Goal: Task Accomplishment & Management: Manage account settings

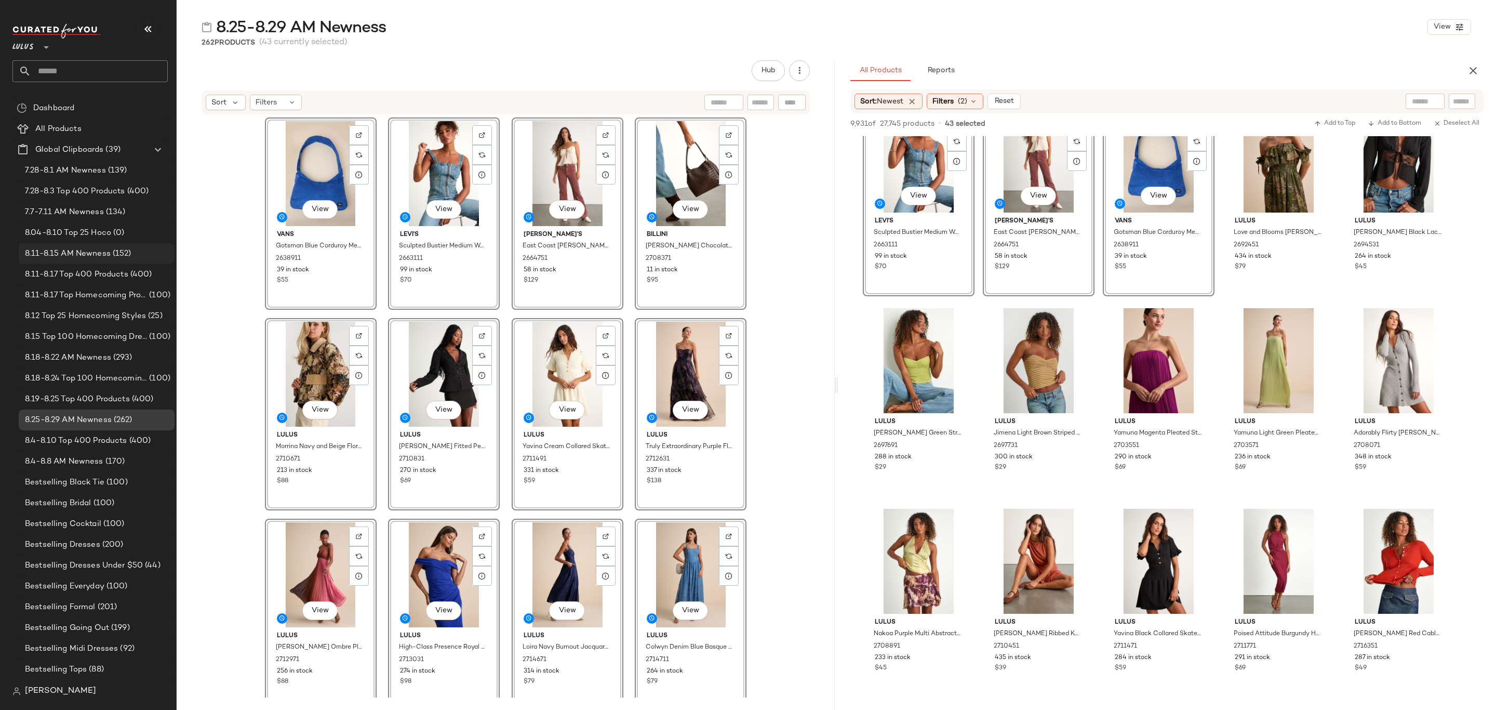
scroll to position [468, 0]
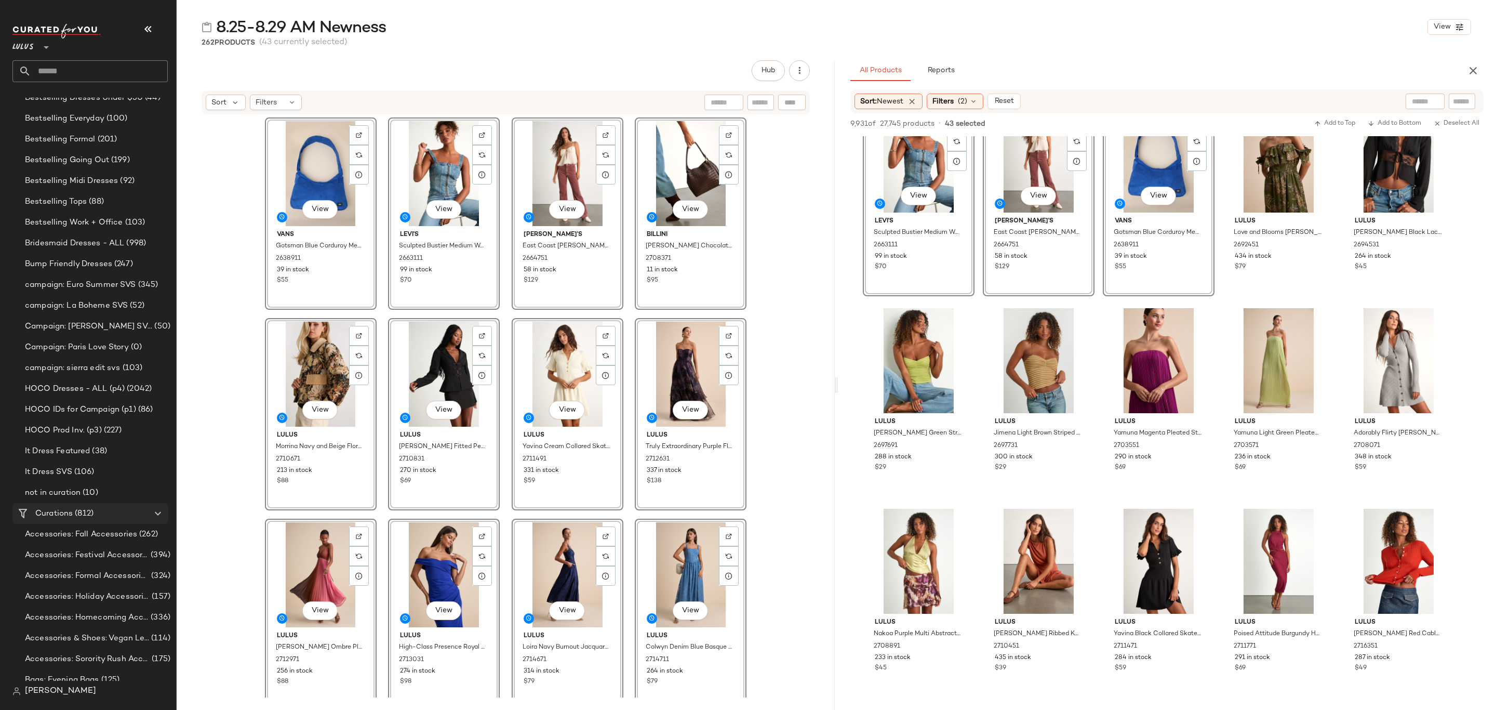
click at [97, 510] on div "Curations (812)" at bounding box center [90, 514] width 117 height 12
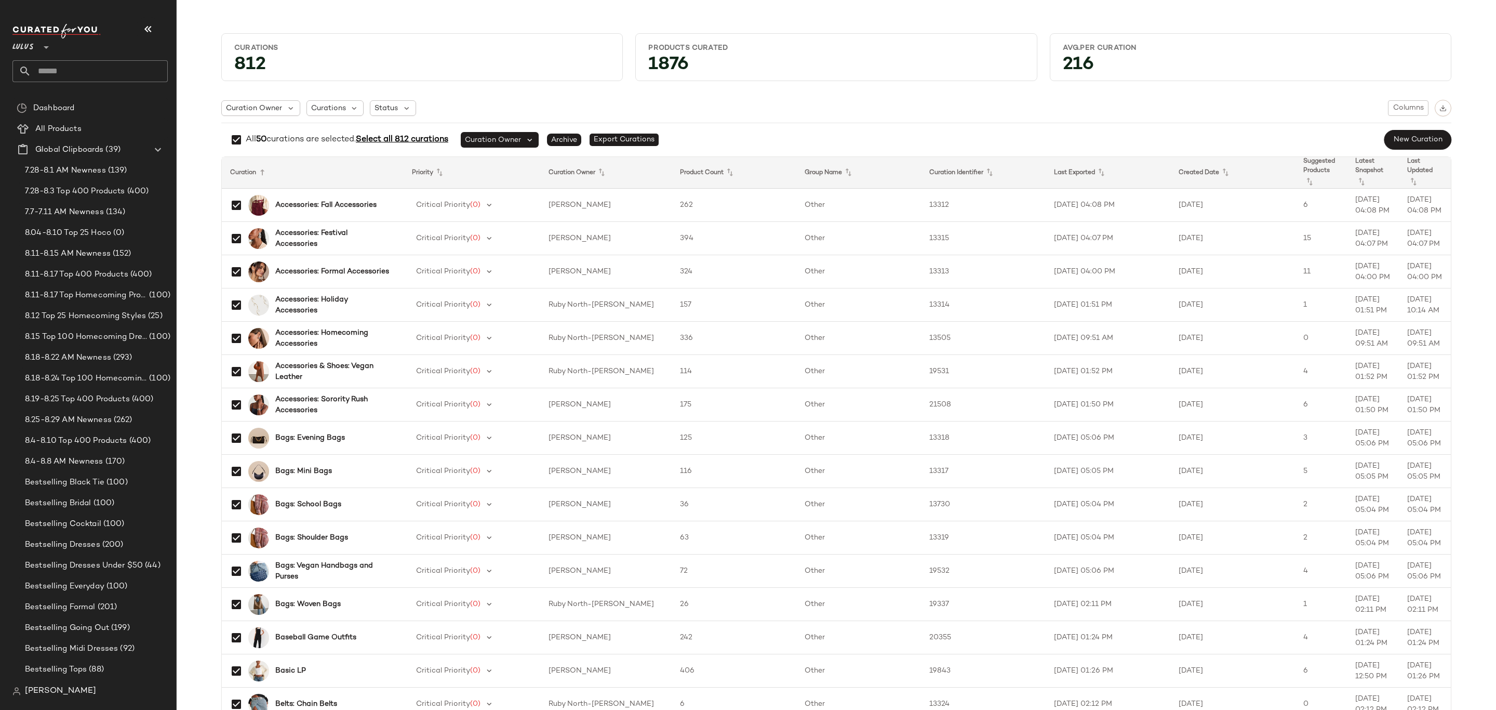
click at [416, 139] on span "Select all 812 curations" at bounding box center [402, 139] width 92 height 9
click at [1441, 106] on img "button" at bounding box center [1443, 107] width 7 height 7
